Goal: Transaction & Acquisition: Purchase product/service

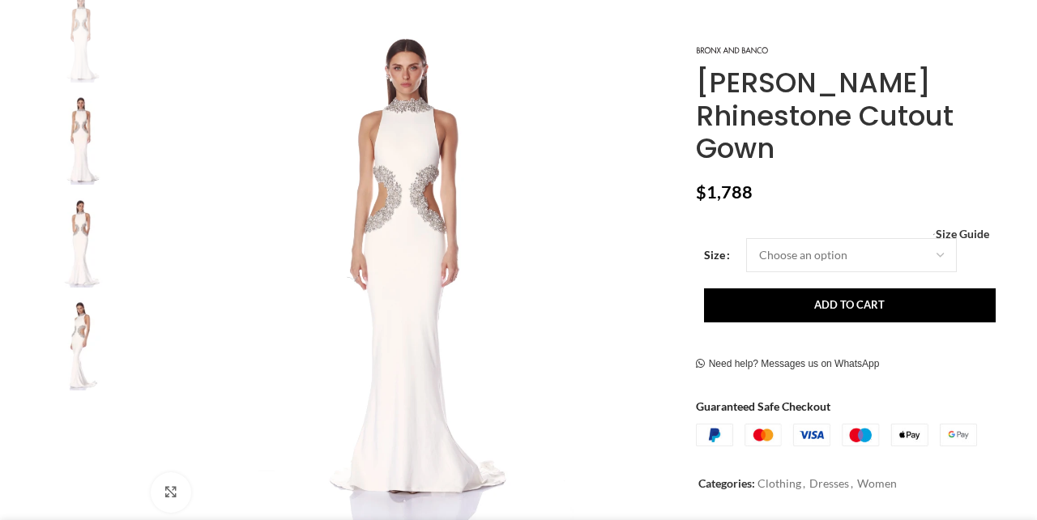
scroll to position [0, 171]
drag, startPoint x: 701, startPoint y: 82, endPoint x: 792, endPoint y: 141, distance: 108.3
click at [792, 143] on h1 "[PERSON_NAME] Rhinestone Cutout Gown" at bounding box center [848, 115] width 305 height 99
copy h1 "[PERSON_NAME] Rhinestone Cutout Gown"
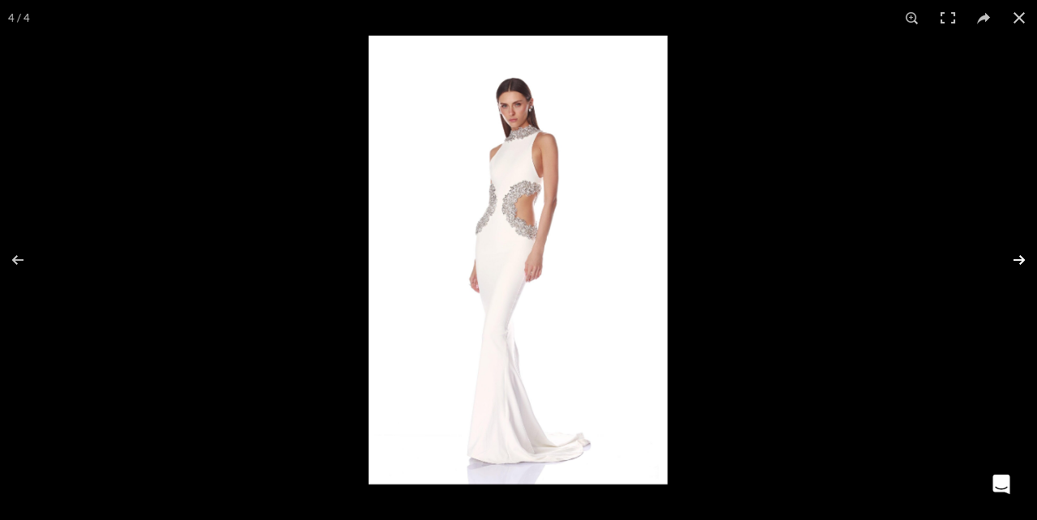
click at [1014, 259] on button at bounding box center [1008, 259] width 57 height 81
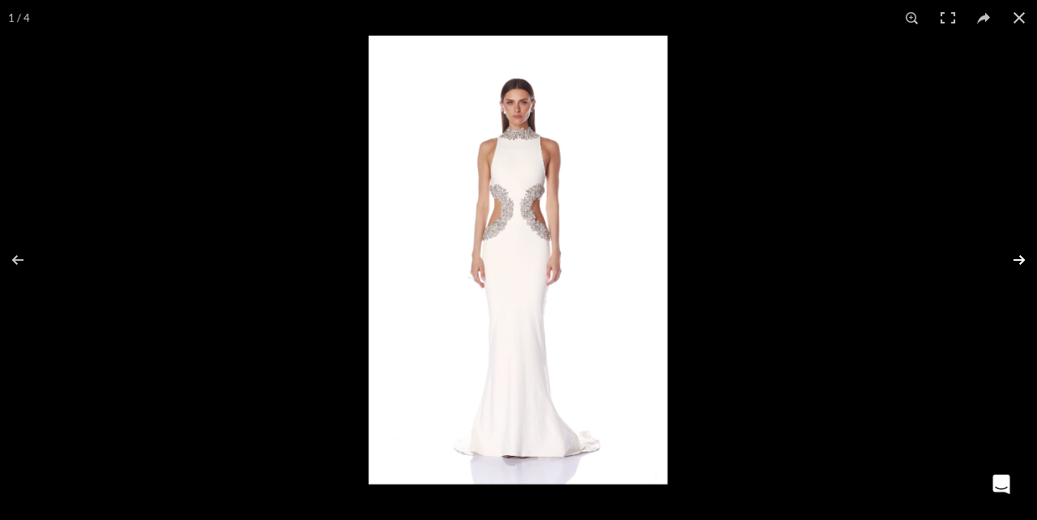
click at [1024, 260] on button at bounding box center [1008, 259] width 57 height 81
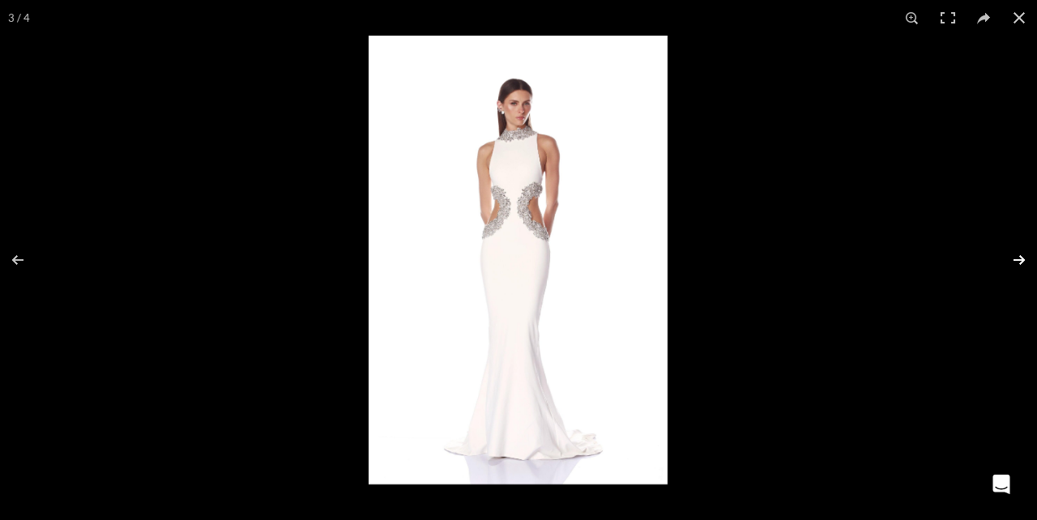
click at [1020, 260] on button at bounding box center [1008, 259] width 57 height 81
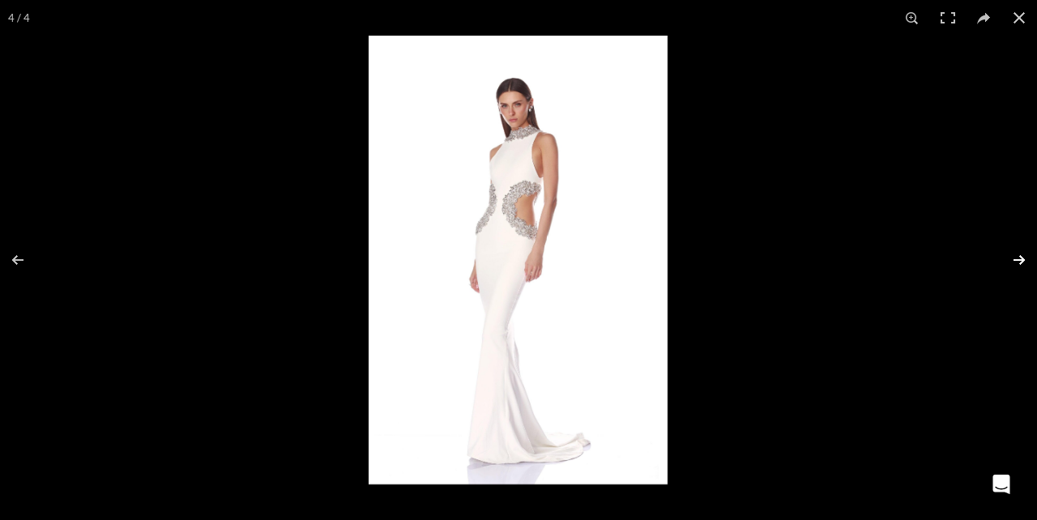
scroll to position [0, 682]
click at [1021, 259] on button at bounding box center [1008, 259] width 57 height 81
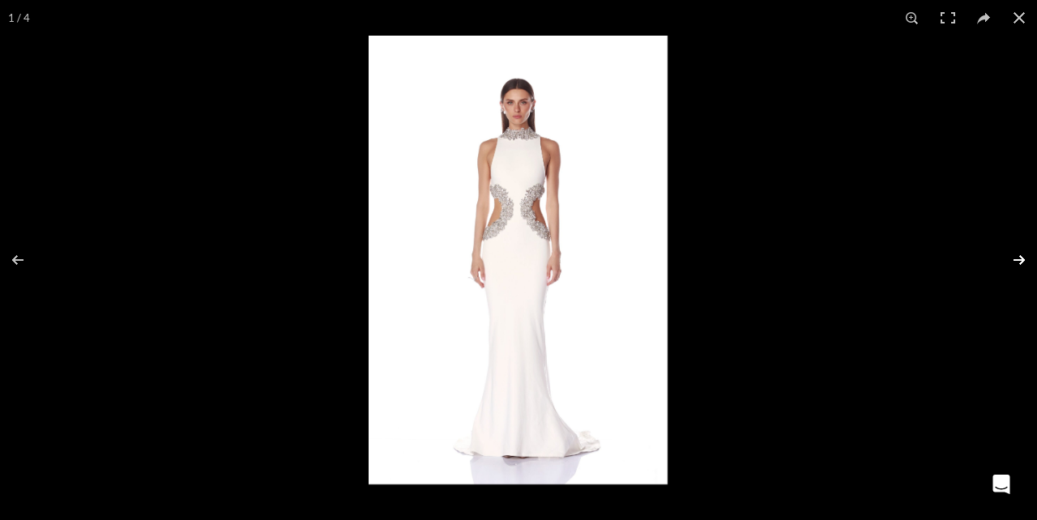
click at [1021, 259] on button at bounding box center [1008, 259] width 57 height 81
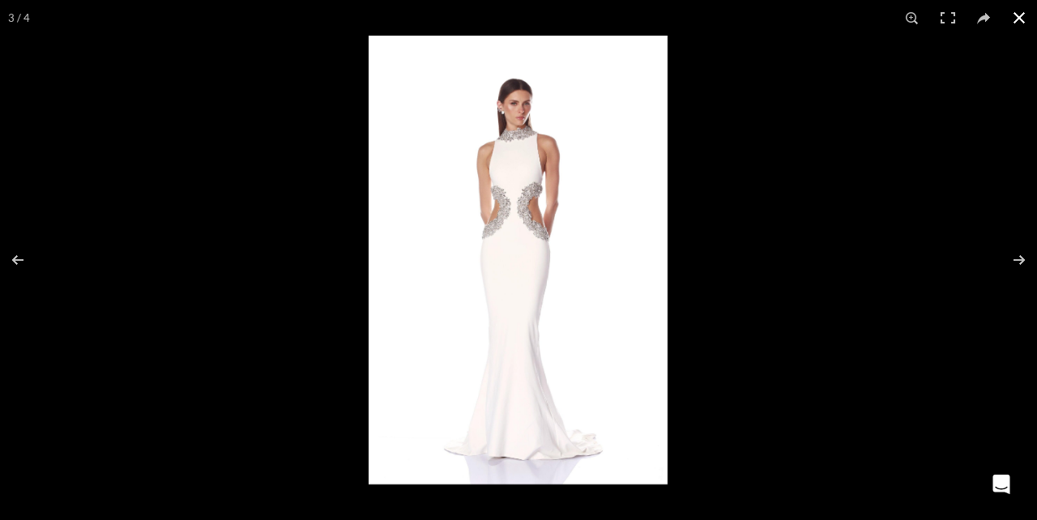
click at [1015, 19] on button at bounding box center [1019, 18] width 36 height 36
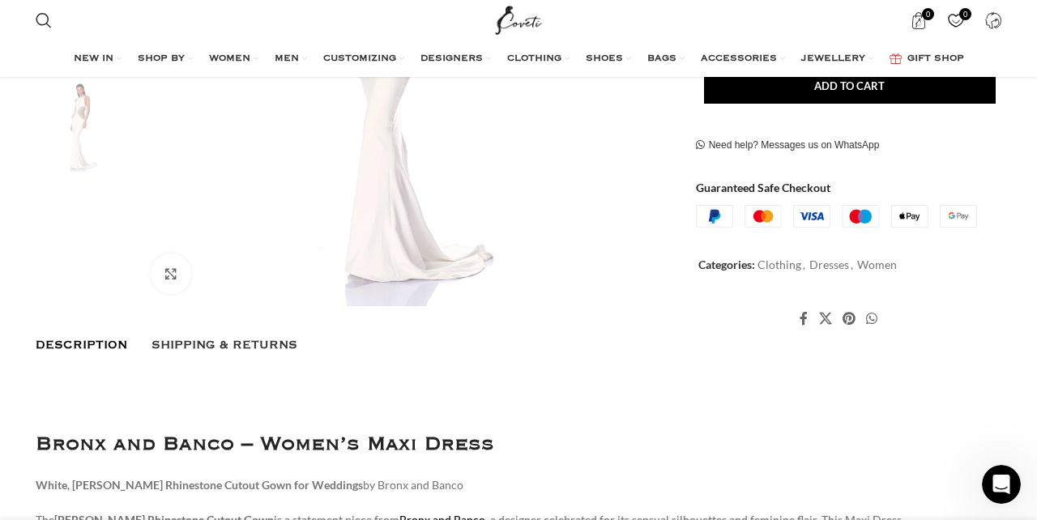
scroll to position [0, 853]
